Goal: Understand process/instructions

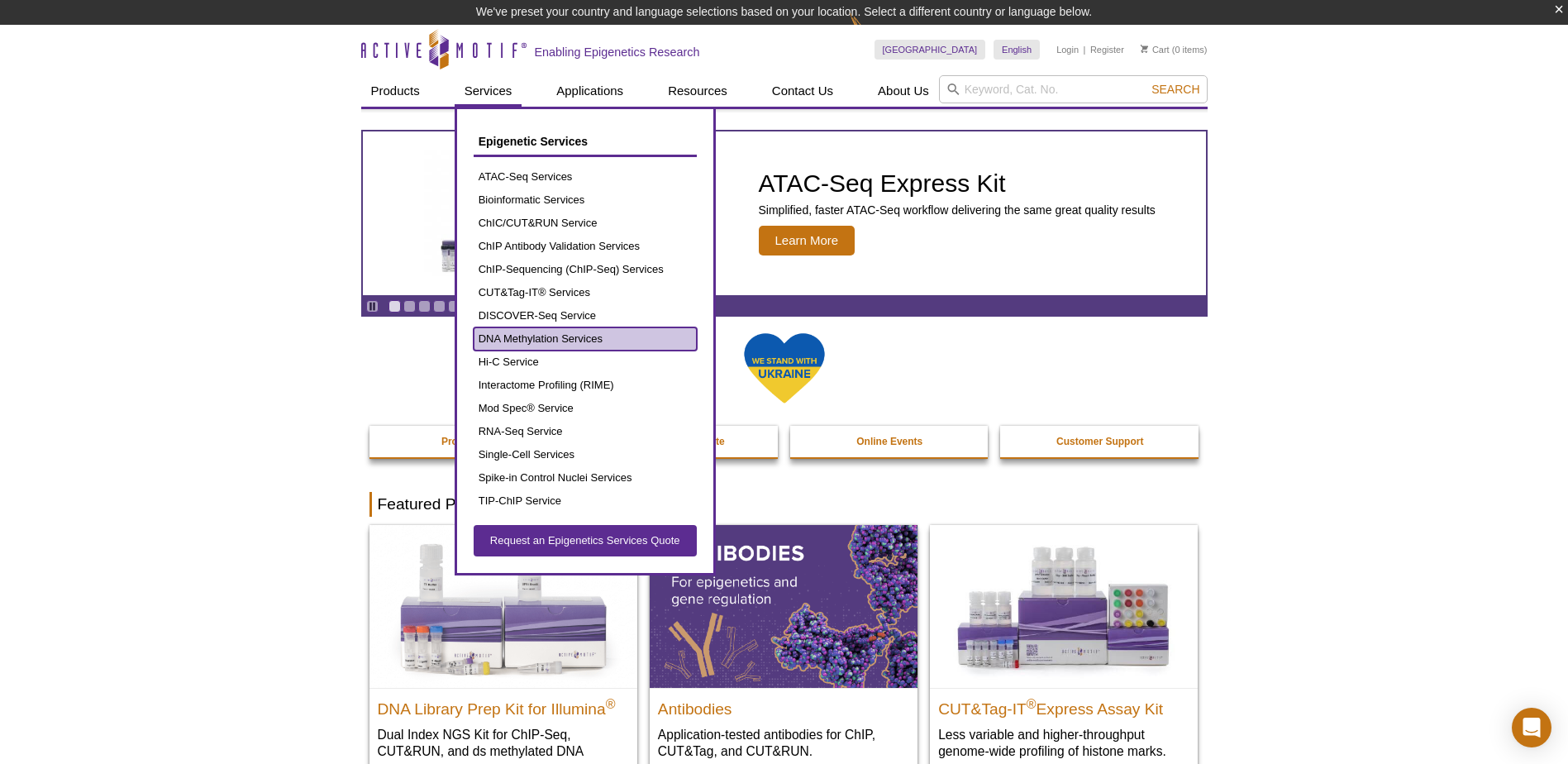
click at [596, 334] on link "DNA Methylation Services" at bounding box center [585, 339] width 223 height 23
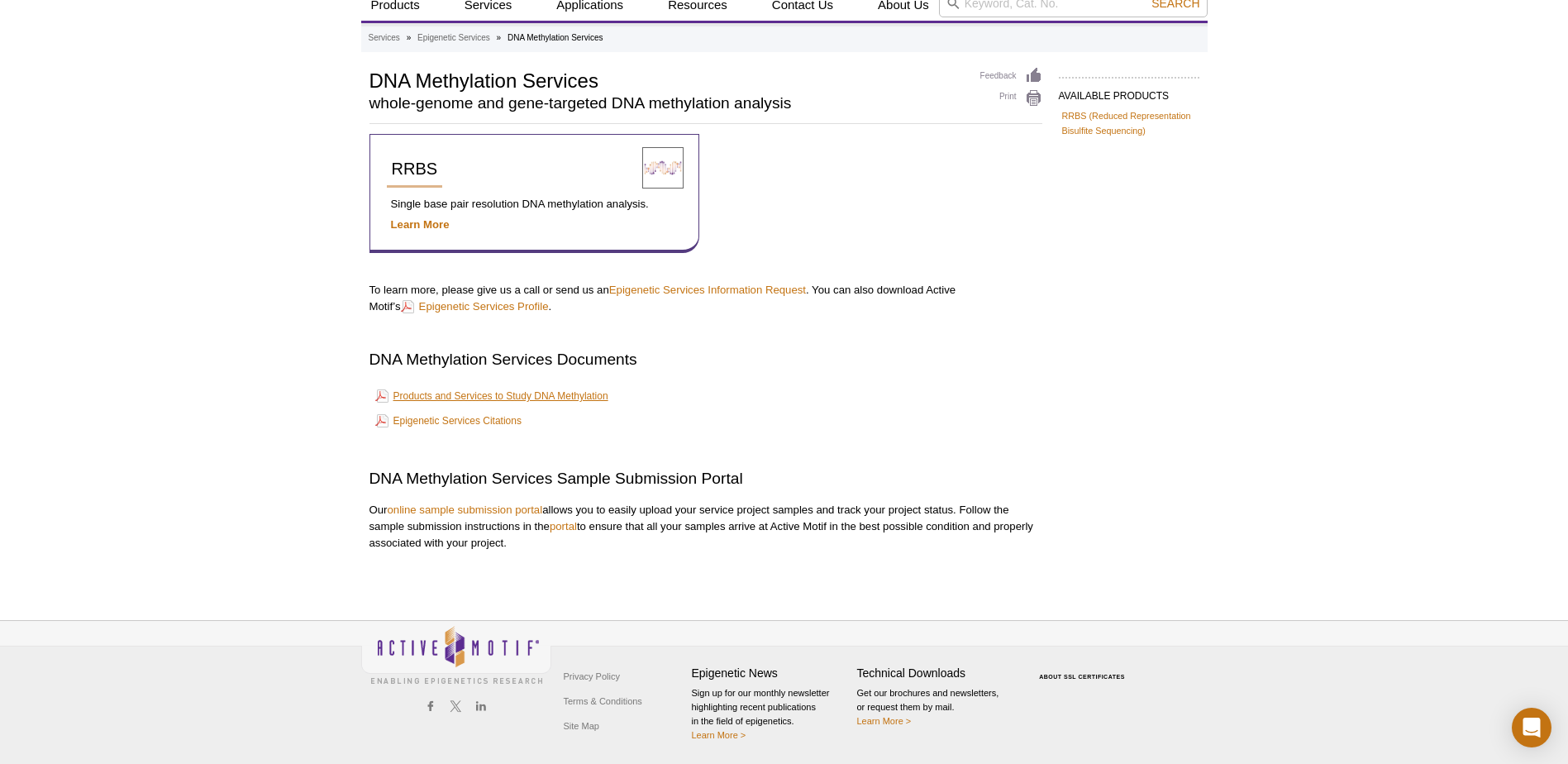
scroll to position [62, 0]
drag, startPoint x: 412, startPoint y: 224, endPoint x: 426, endPoint y: 225, distance: 14.0
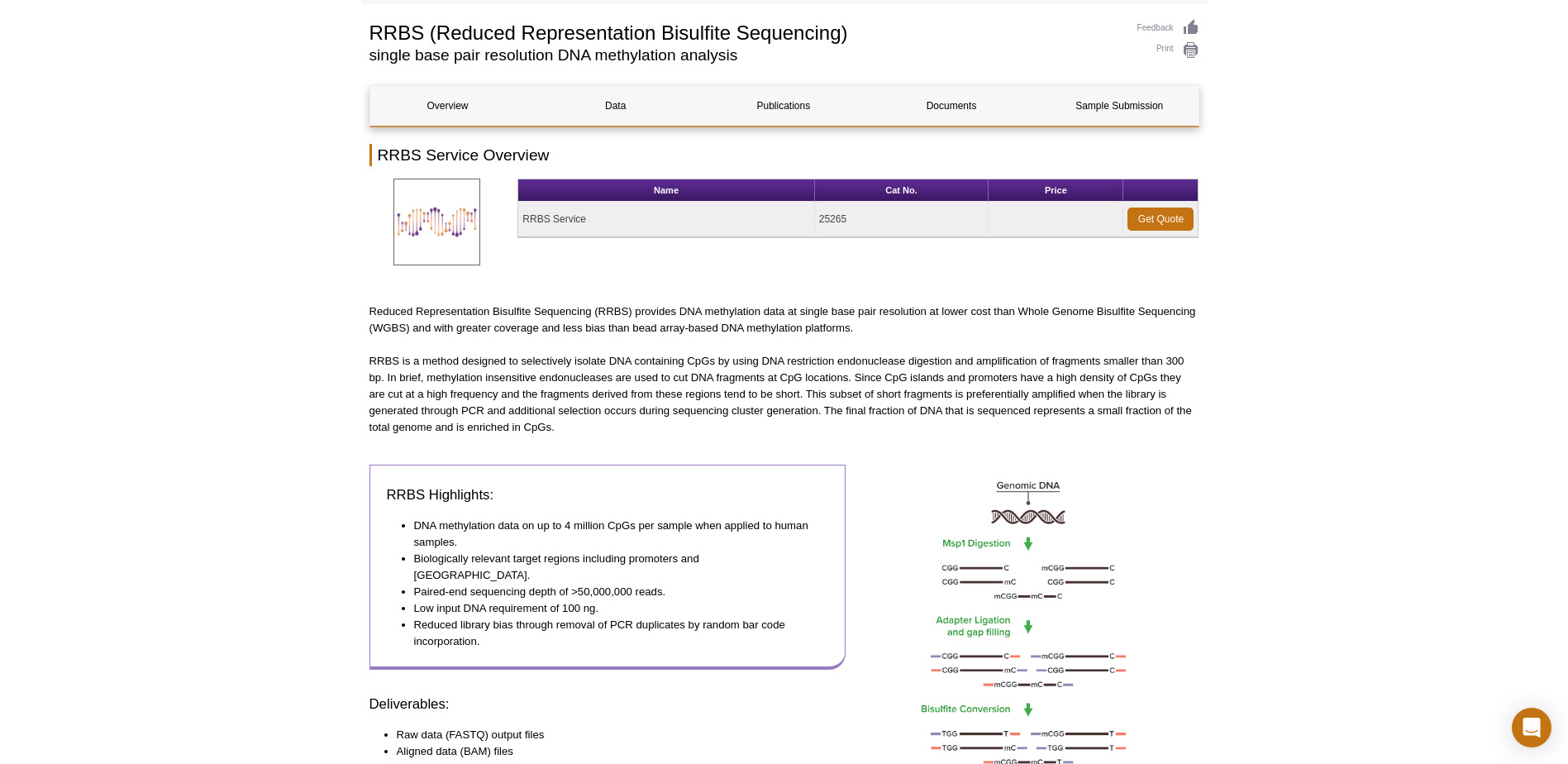
scroll to position [82, 0]
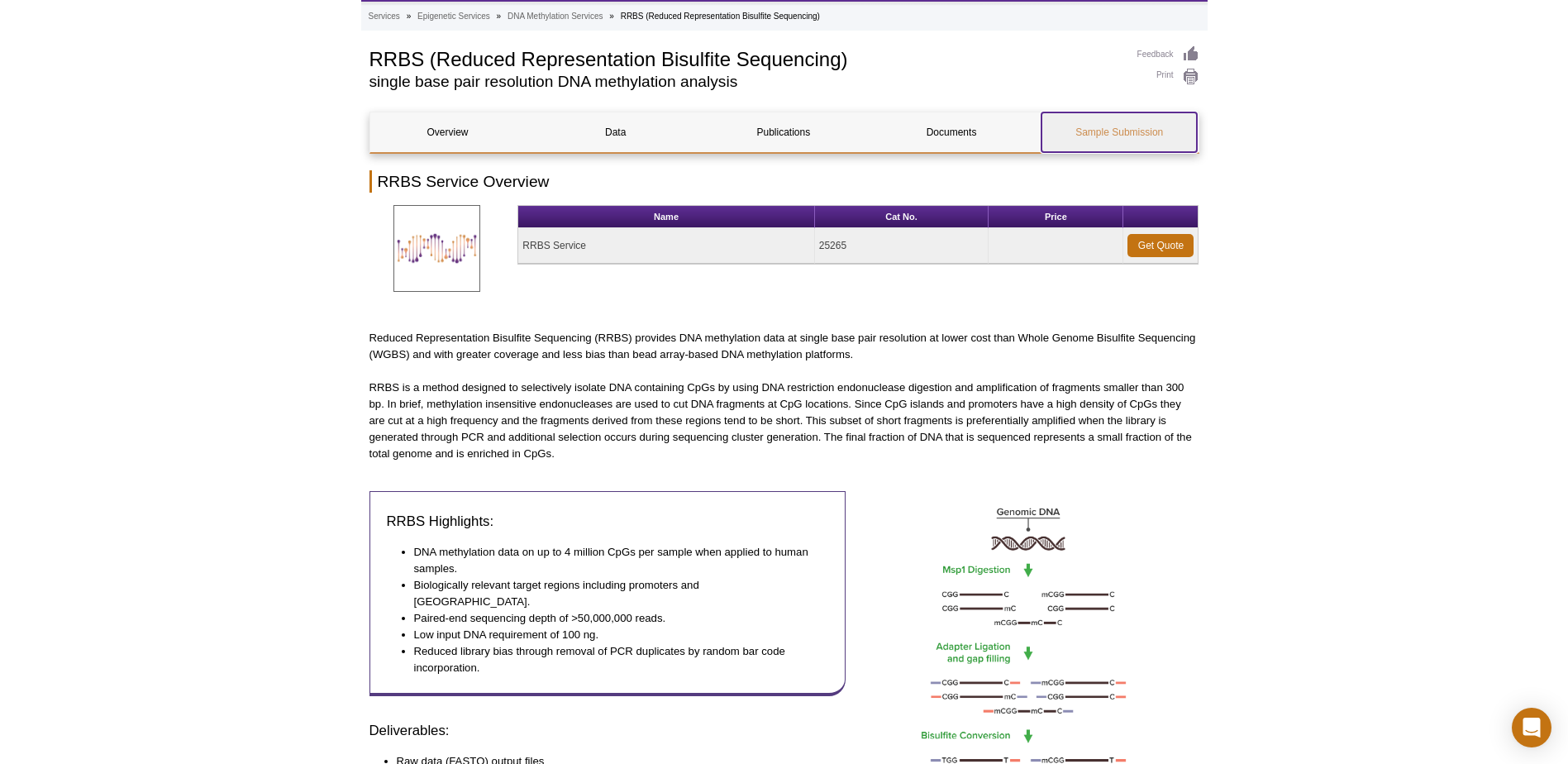
click at [1078, 124] on link "Sample Submission" at bounding box center [1118, 132] width 155 height 40
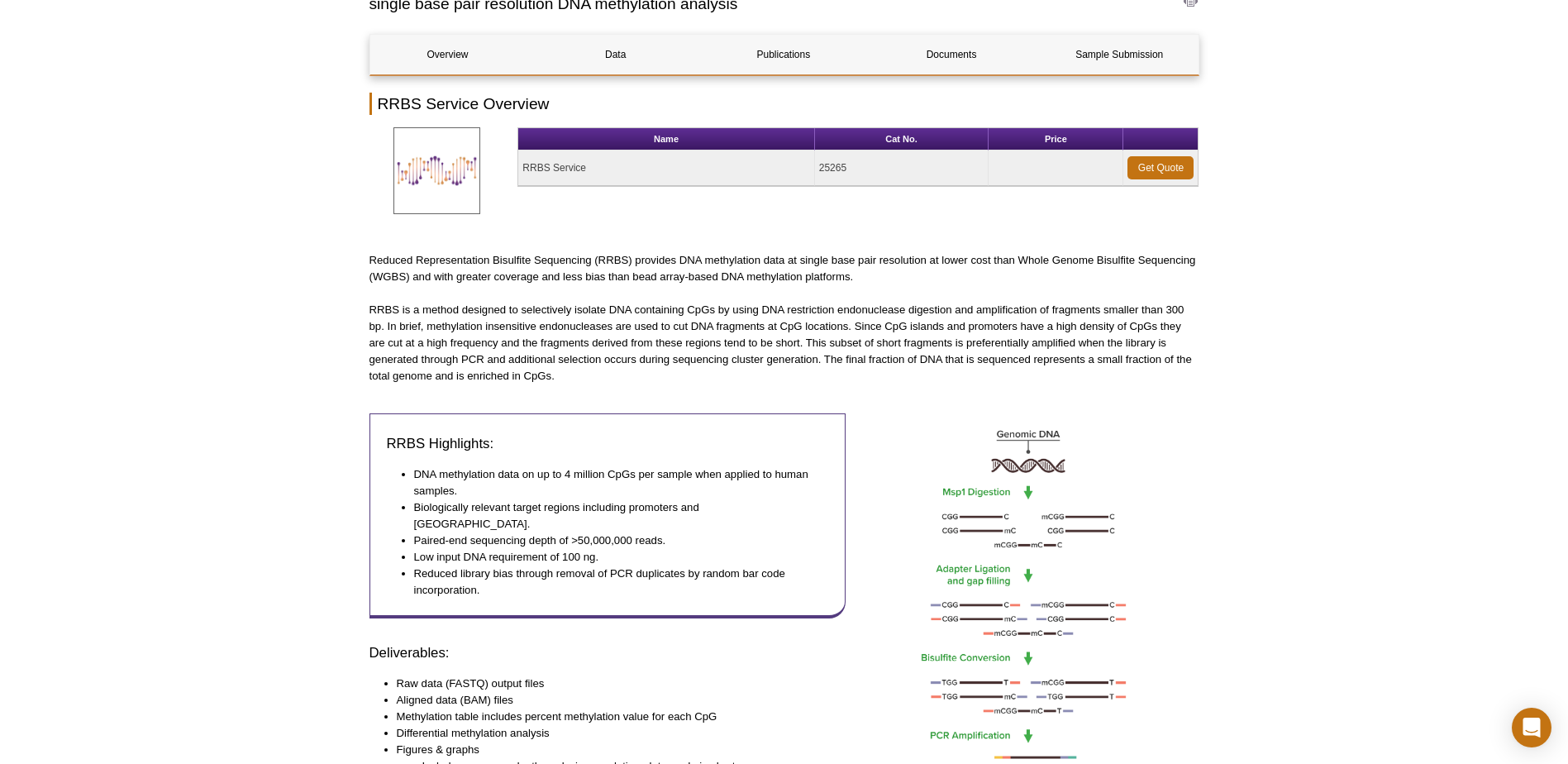
scroll to position [135, 0]
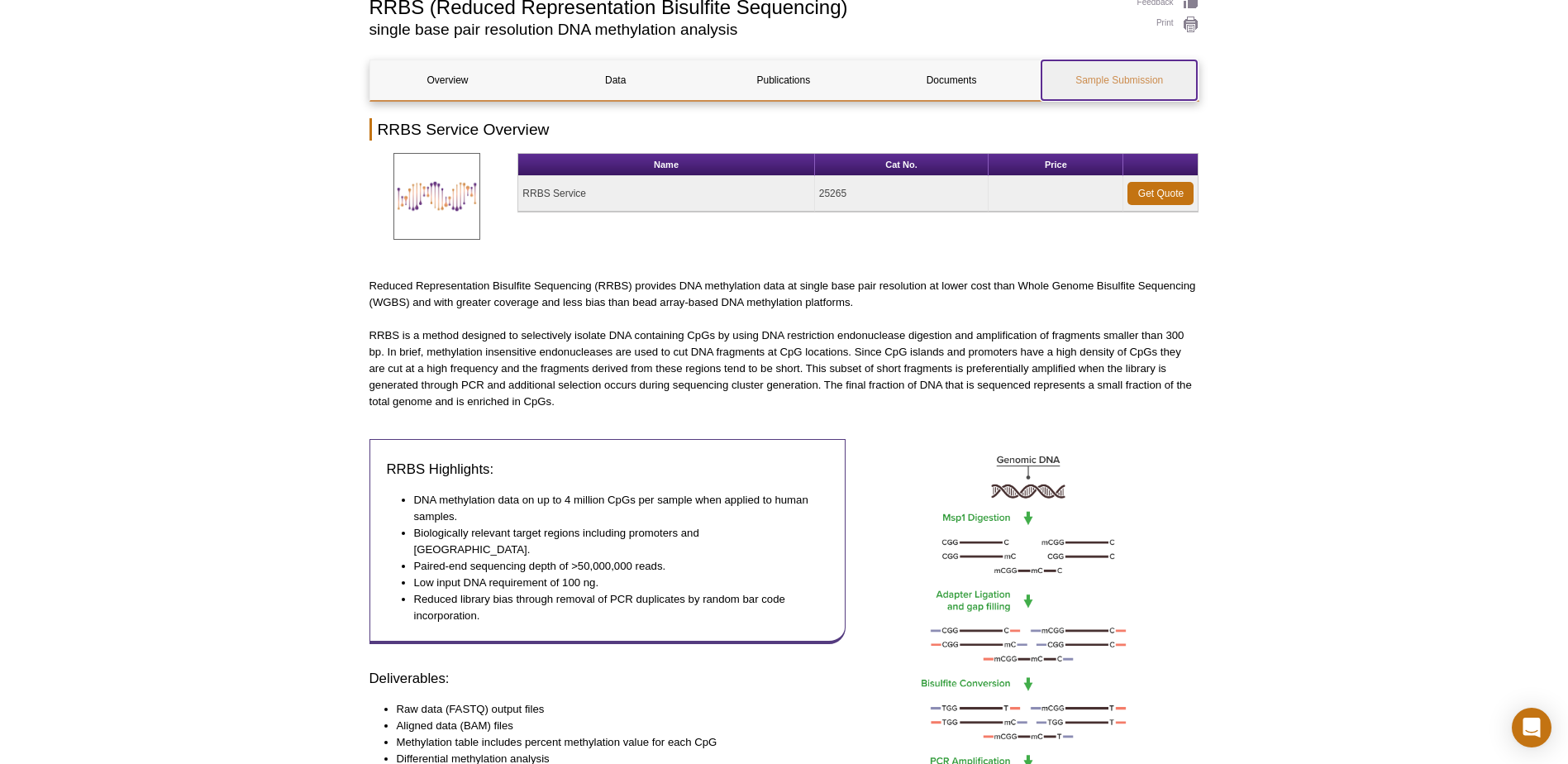
click at [1111, 79] on link "Sample Submission" at bounding box center [1118, 80] width 155 height 40
